Goal: Check status

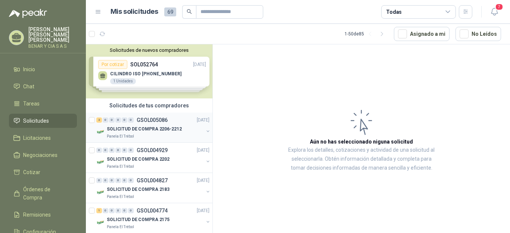
click at [163, 124] on div "2 0 0 0 0 0 GSOL005086 [DATE]" at bounding box center [153, 120] width 115 height 9
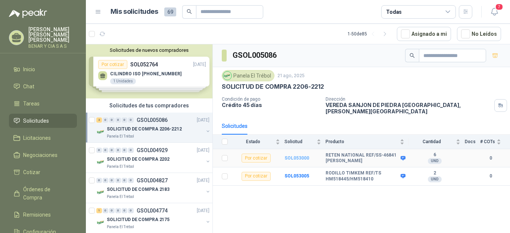
click at [300, 156] on b "SOL053000" at bounding box center [297, 158] width 25 height 5
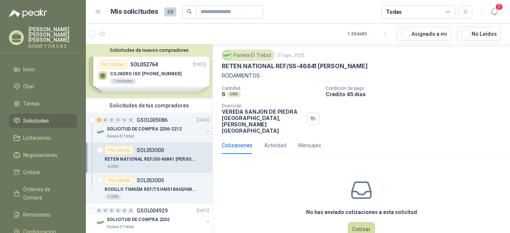
scroll to position [26, 0]
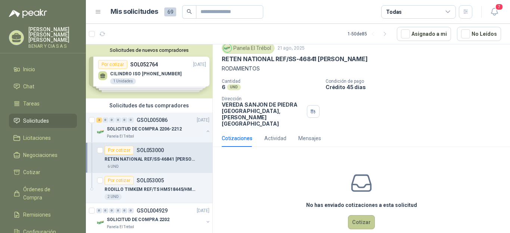
click at [365, 216] on button "Cotizar" at bounding box center [361, 223] width 27 height 14
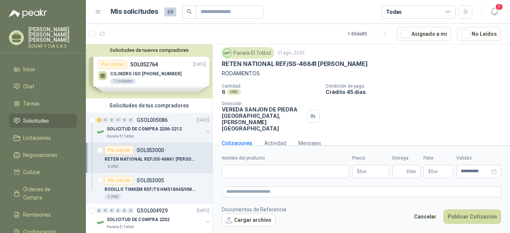
scroll to position [21, 0]
click at [157, 182] on p "SOL053005" at bounding box center [150, 180] width 27 height 5
